Goal: Task Accomplishment & Management: Use online tool/utility

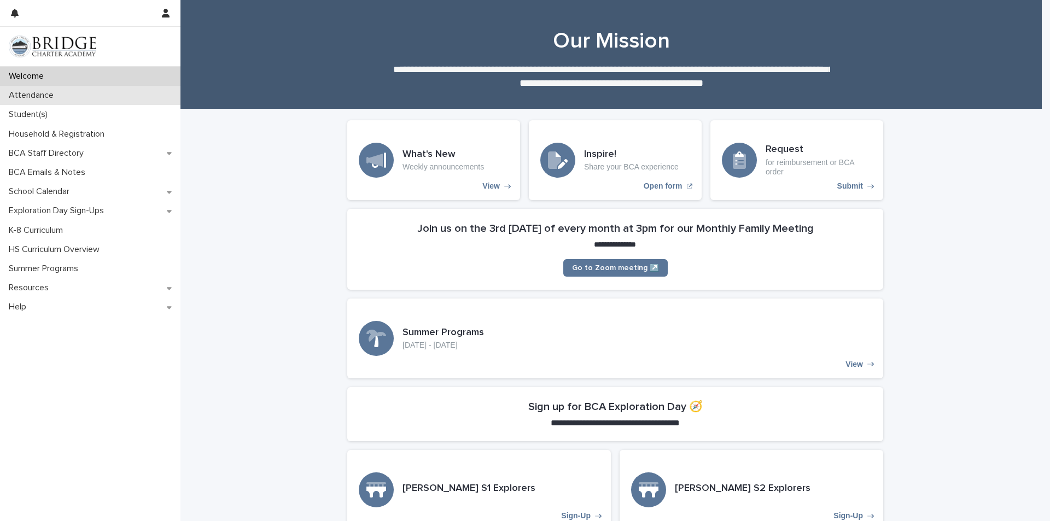
click at [62, 88] on div "Attendance" at bounding box center [90, 95] width 181 height 19
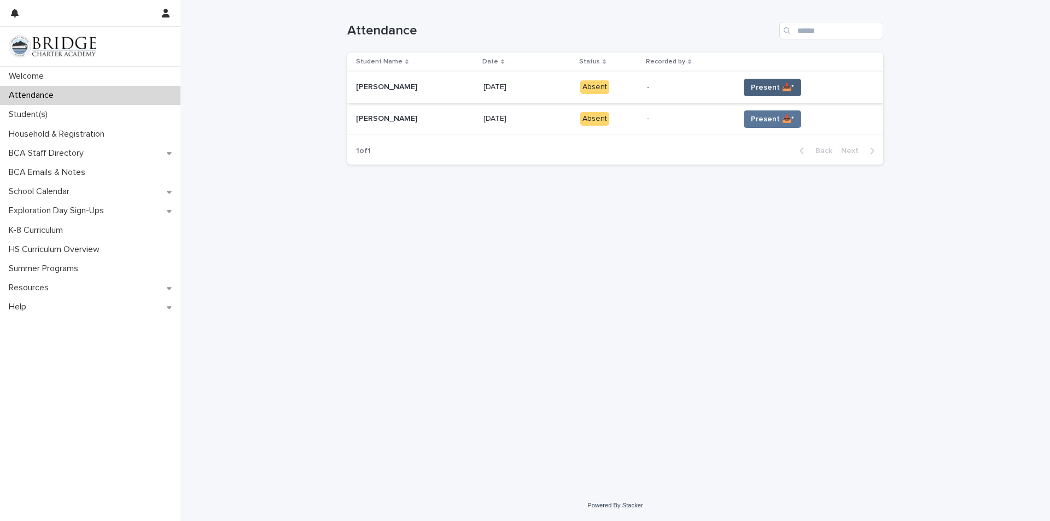
click at [762, 82] on span "Present 📥*" at bounding box center [772, 87] width 43 height 11
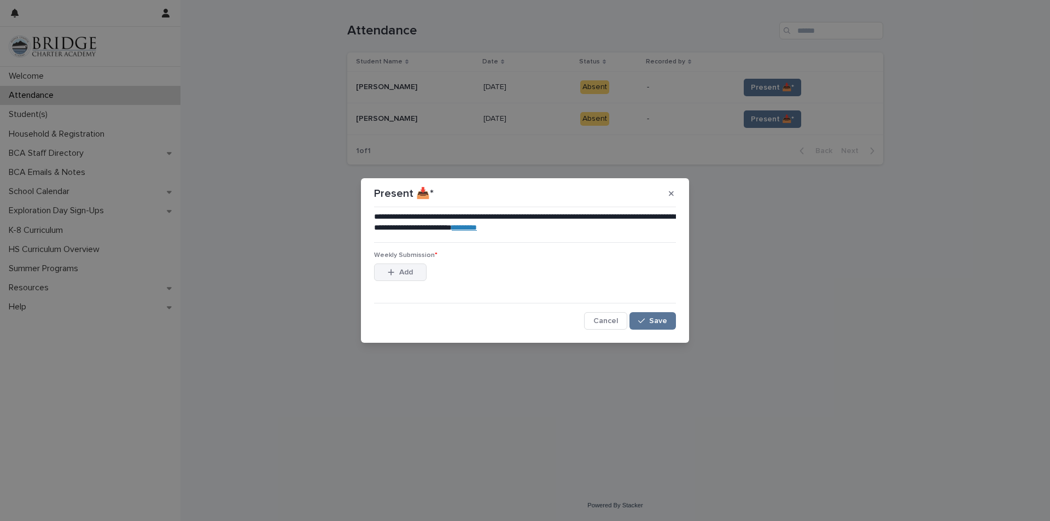
click at [404, 273] on span "Add" at bounding box center [406, 273] width 14 height 8
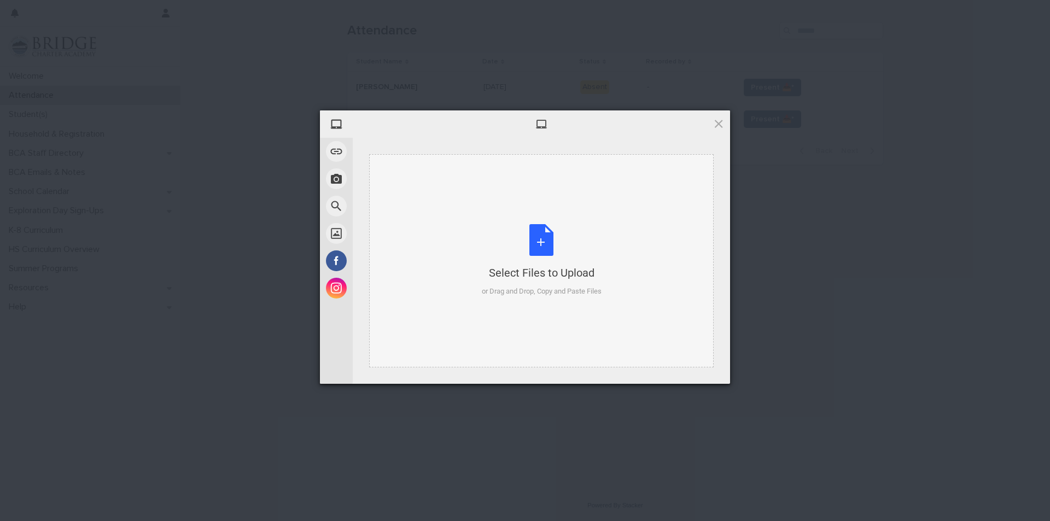
click at [493, 206] on div "Select Files to Upload or Drag and Drop, Copy and Paste Files" at bounding box center [541, 260] width 345 height 213
click at [718, 124] on span at bounding box center [719, 124] width 12 height 12
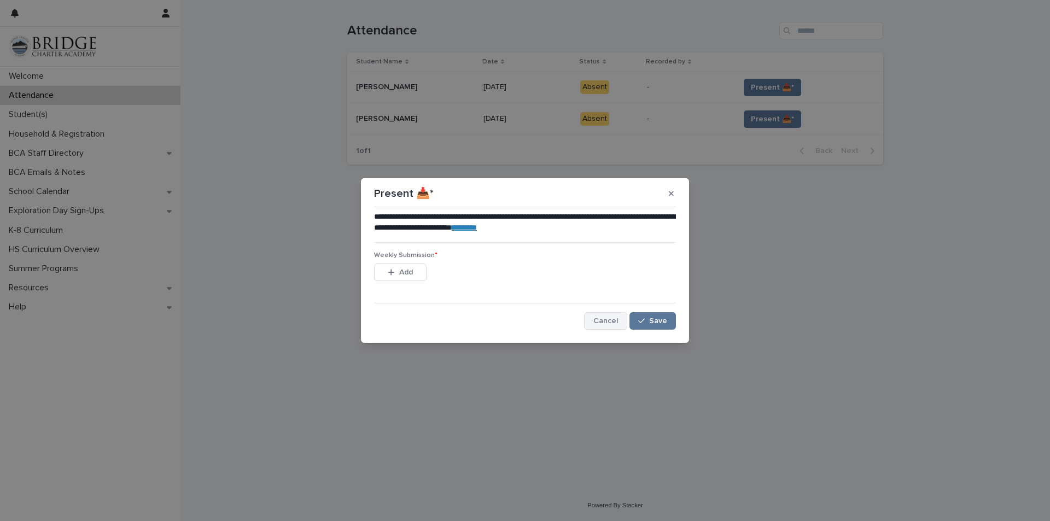
click at [600, 317] on button "Cancel" at bounding box center [605, 321] width 43 height 18
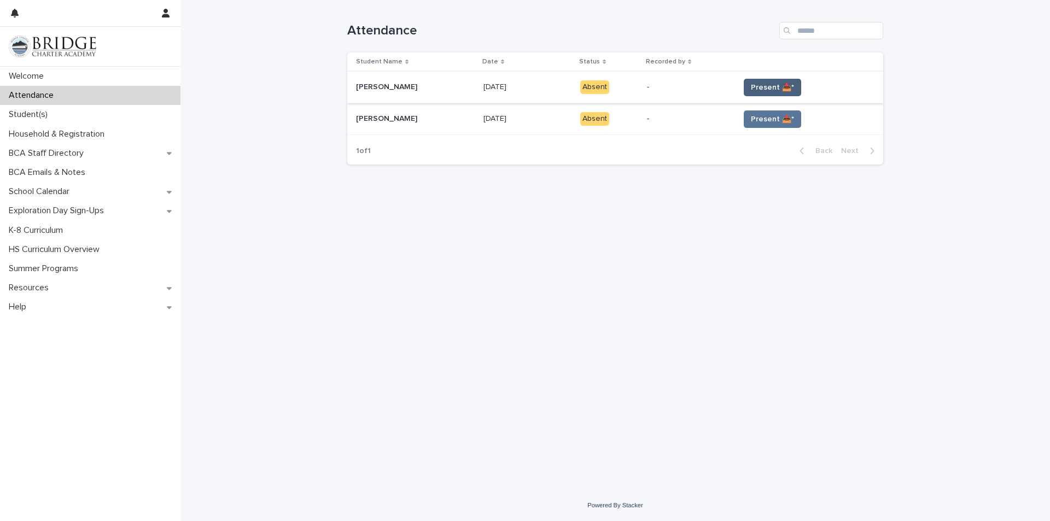
click at [764, 88] on span "Present 📥*" at bounding box center [772, 87] width 43 height 11
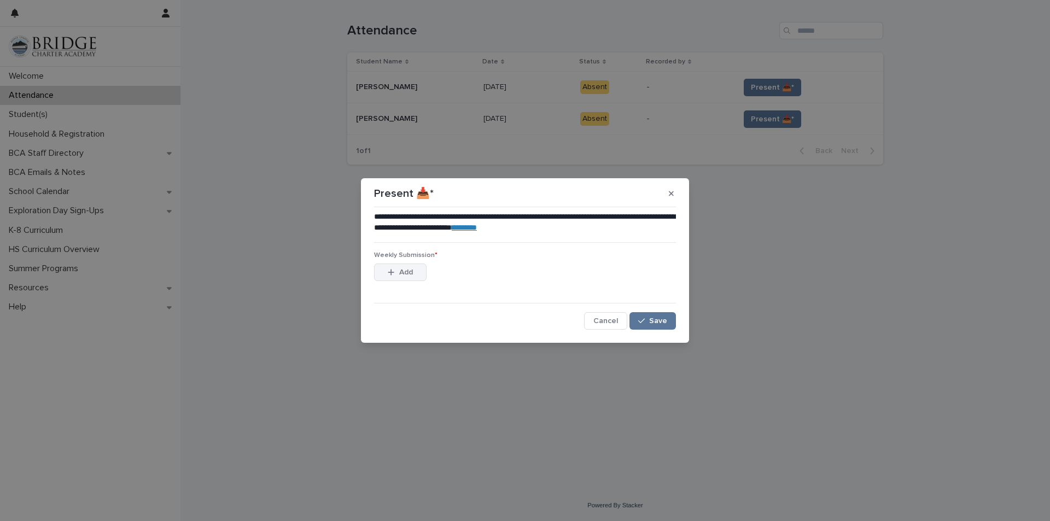
click at [398, 268] on button "Add" at bounding box center [400, 273] width 53 height 18
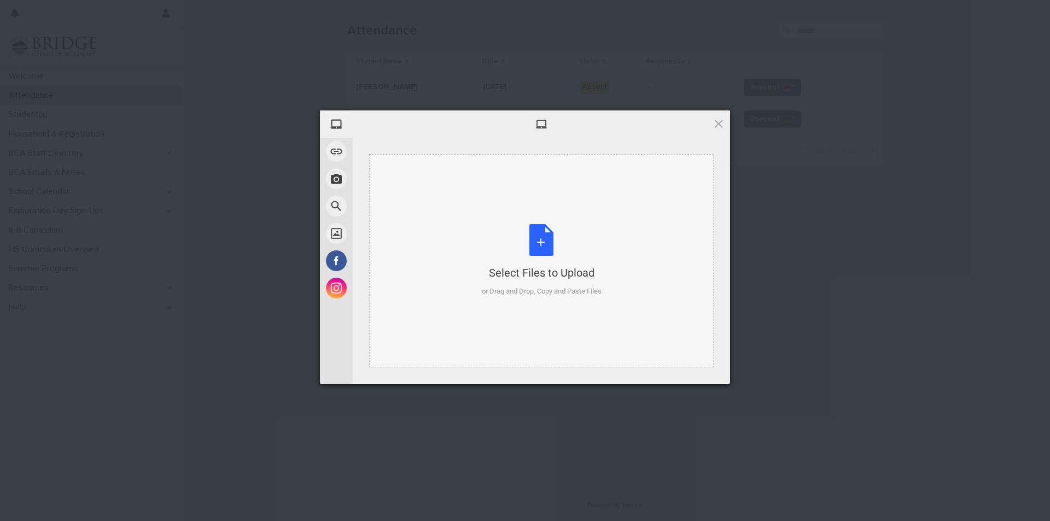
click at [513, 202] on div "Select Files to Upload or Drag and Drop, Copy and Paste Files" at bounding box center [541, 260] width 345 height 213
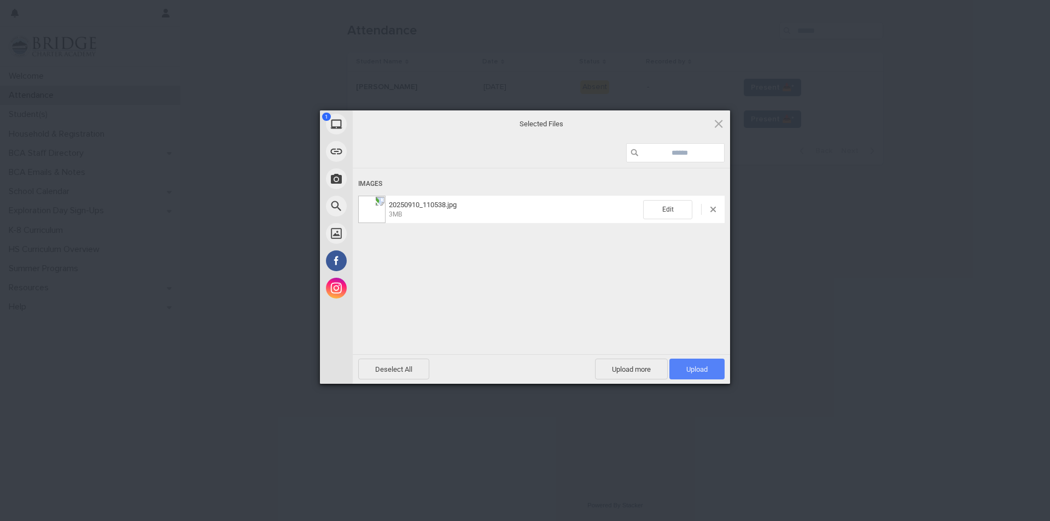
click at [693, 368] on span "Upload 1" at bounding box center [697, 369] width 21 height 8
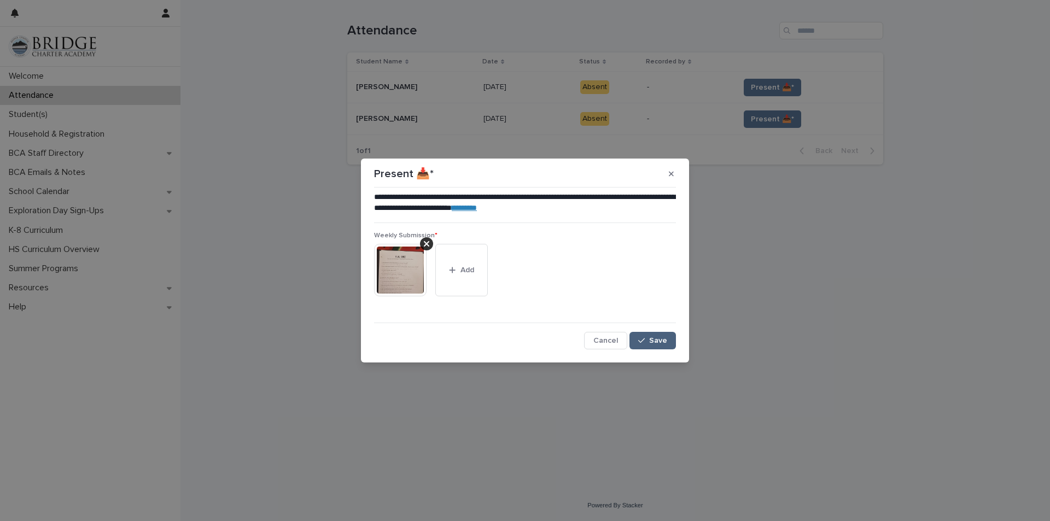
click at [655, 341] on span "Save" at bounding box center [658, 341] width 18 height 8
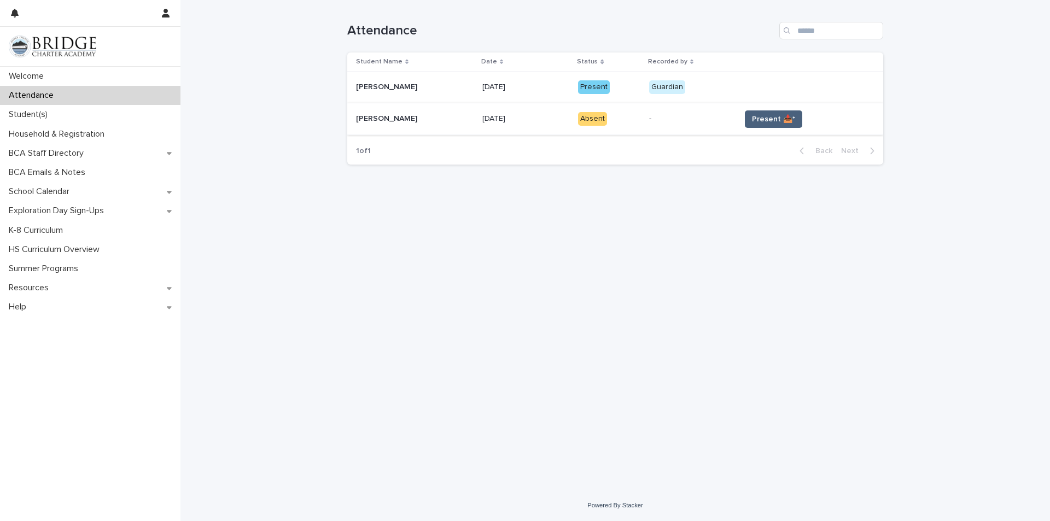
click at [765, 121] on span "Present 📥*" at bounding box center [773, 119] width 43 height 11
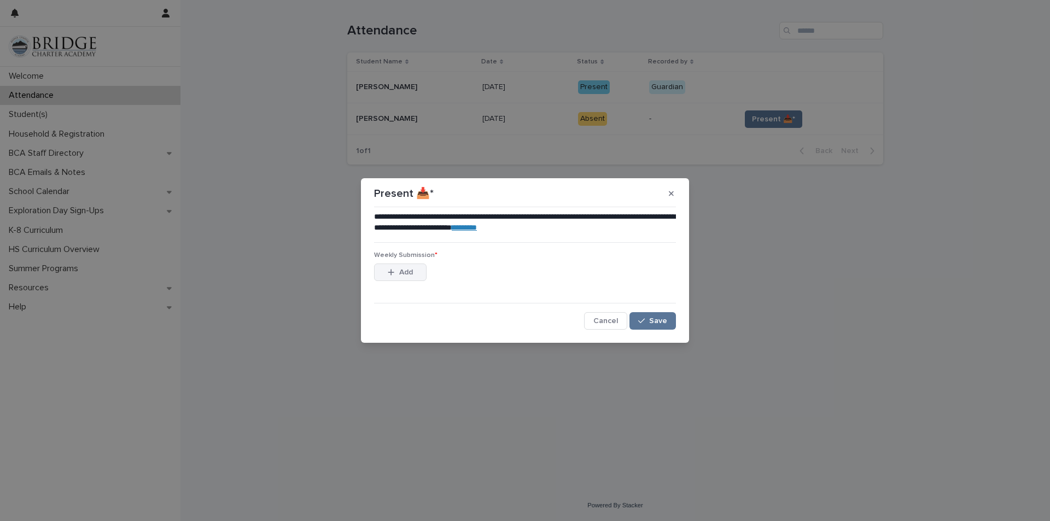
click at [420, 275] on button "Add" at bounding box center [400, 273] width 53 height 18
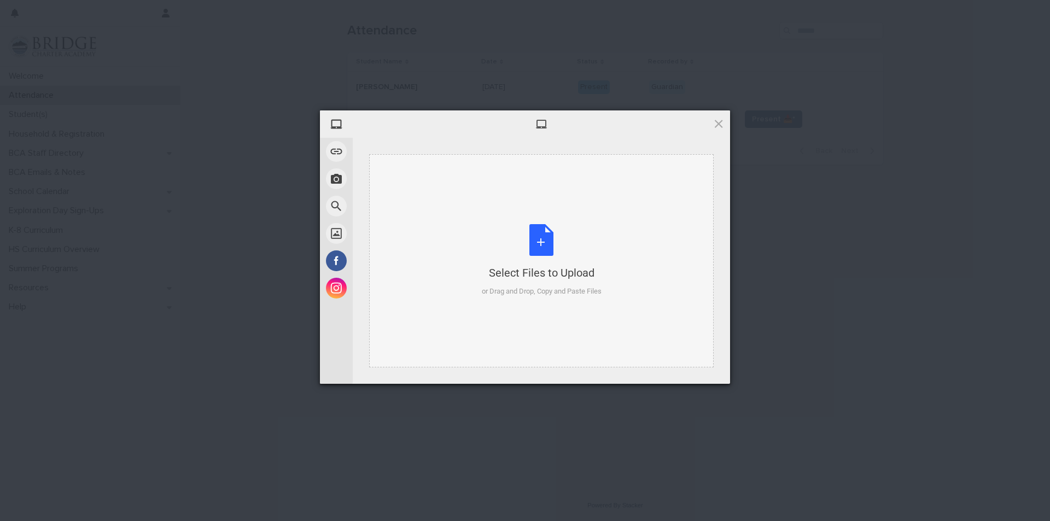
click at [515, 241] on div "Select Files to Upload or Drag and Drop, Copy and Paste Files" at bounding box center [542, 260] width 120 height 73
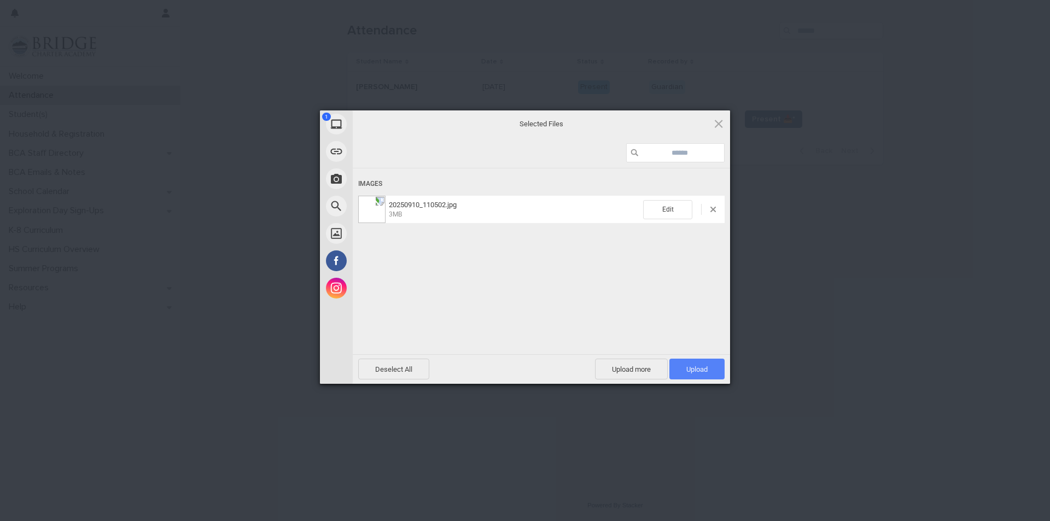
click at [705, 368] on span "Upload 1" at bounding box center [697, 369] width 21 height 8
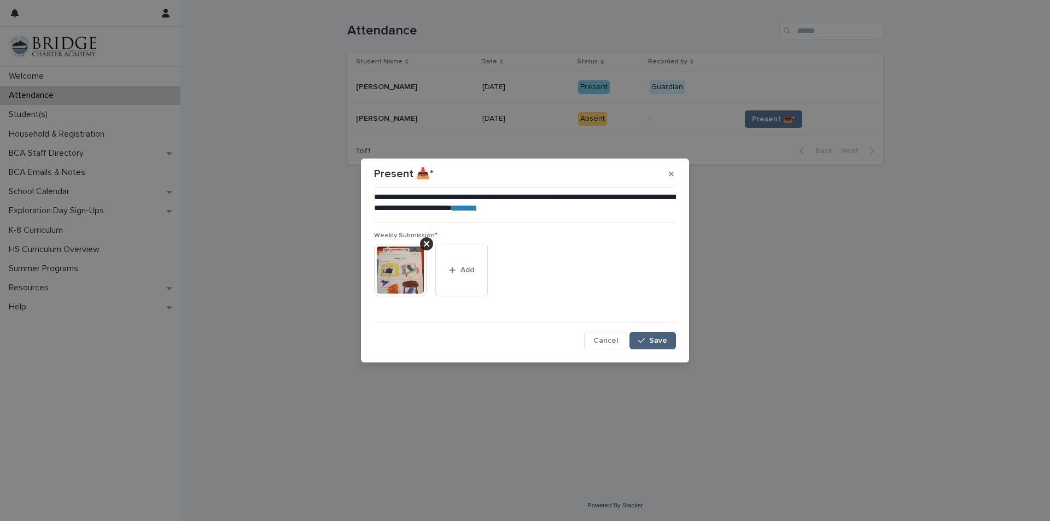
click at [659, 344] on span "Save" at bounding box center [658, 341] width 18 height 8
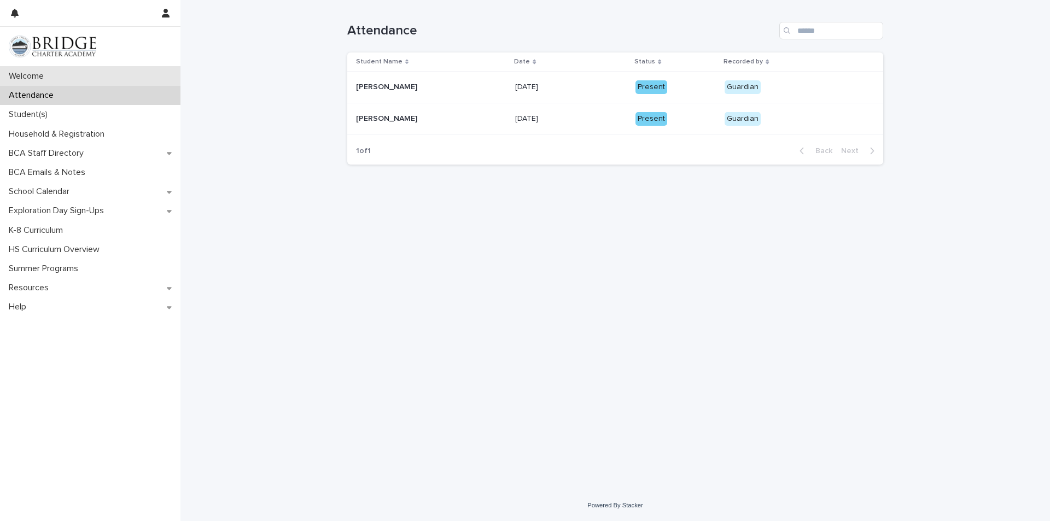
click at [66, 73] on div "Welcome" at bounding box center [90, 76] width 181 height 19
